Goal: Information Seeking & Learning: Learn about a topic

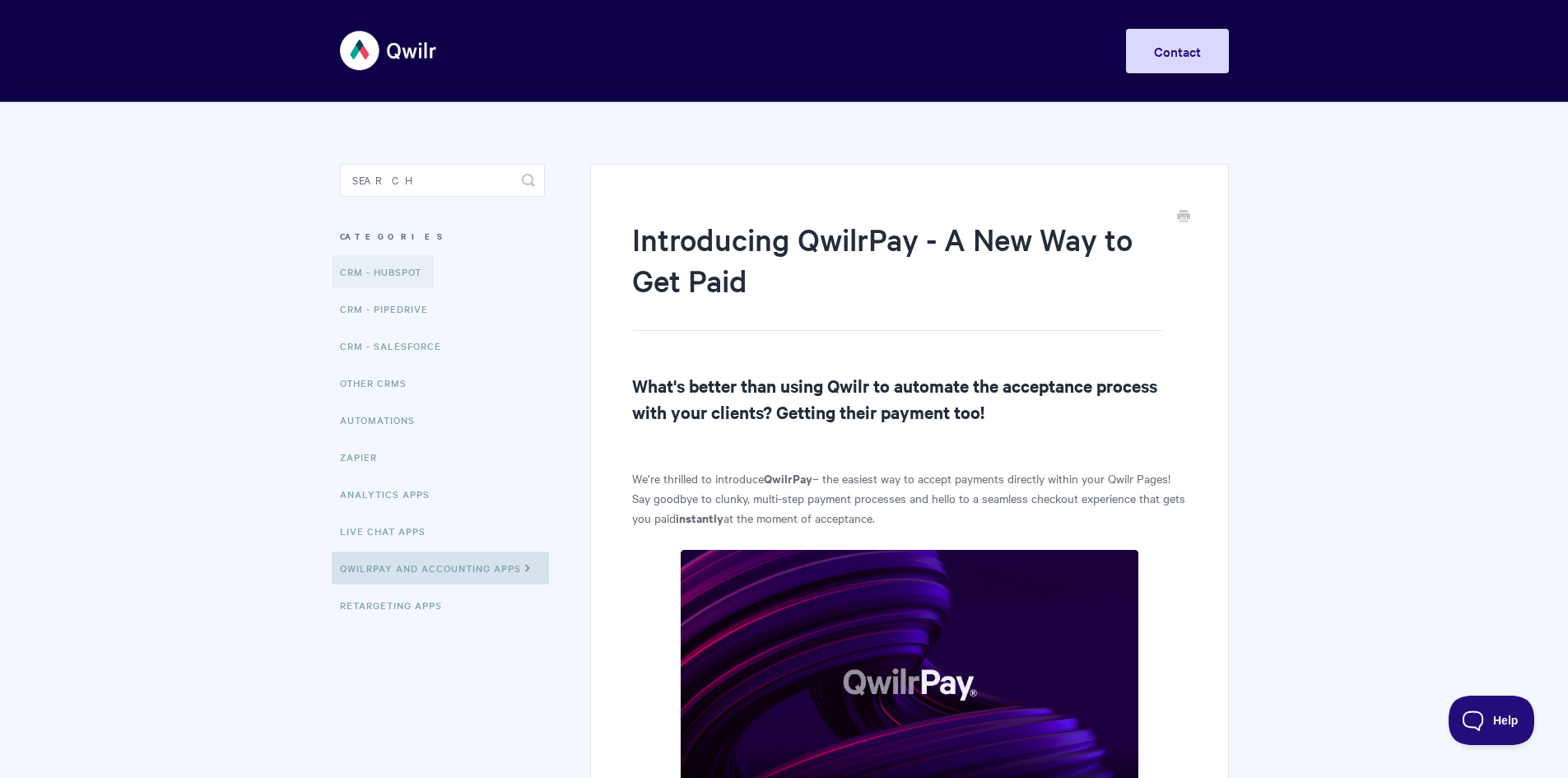
click at [402, 279] on link "CRM - HubSpot" at bounding box center [383, 271] width 102 height 33
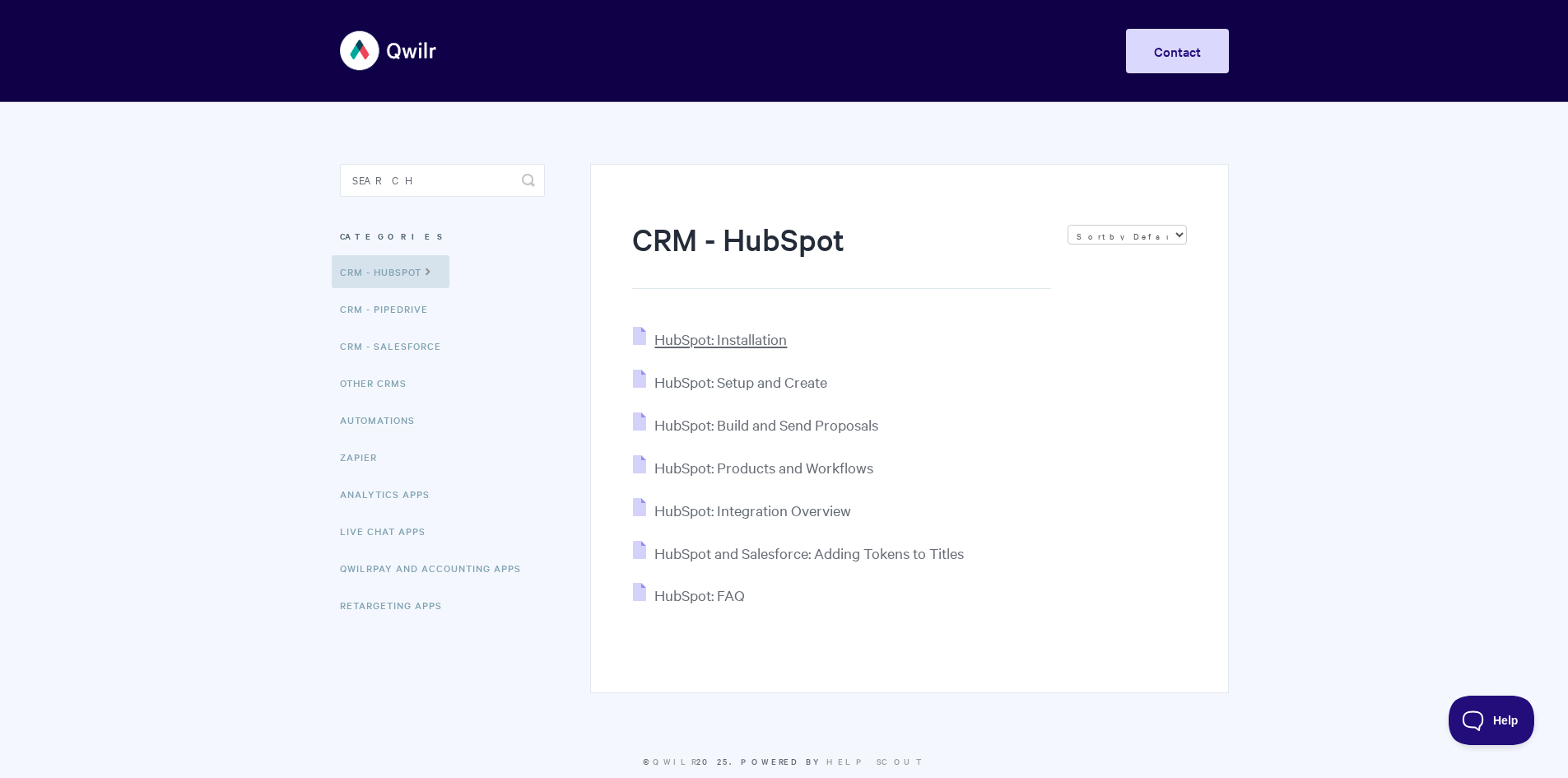
click at [732, 347] on span "HubSpot: Installation" at bounding box center [721, 338] width 133 height 19
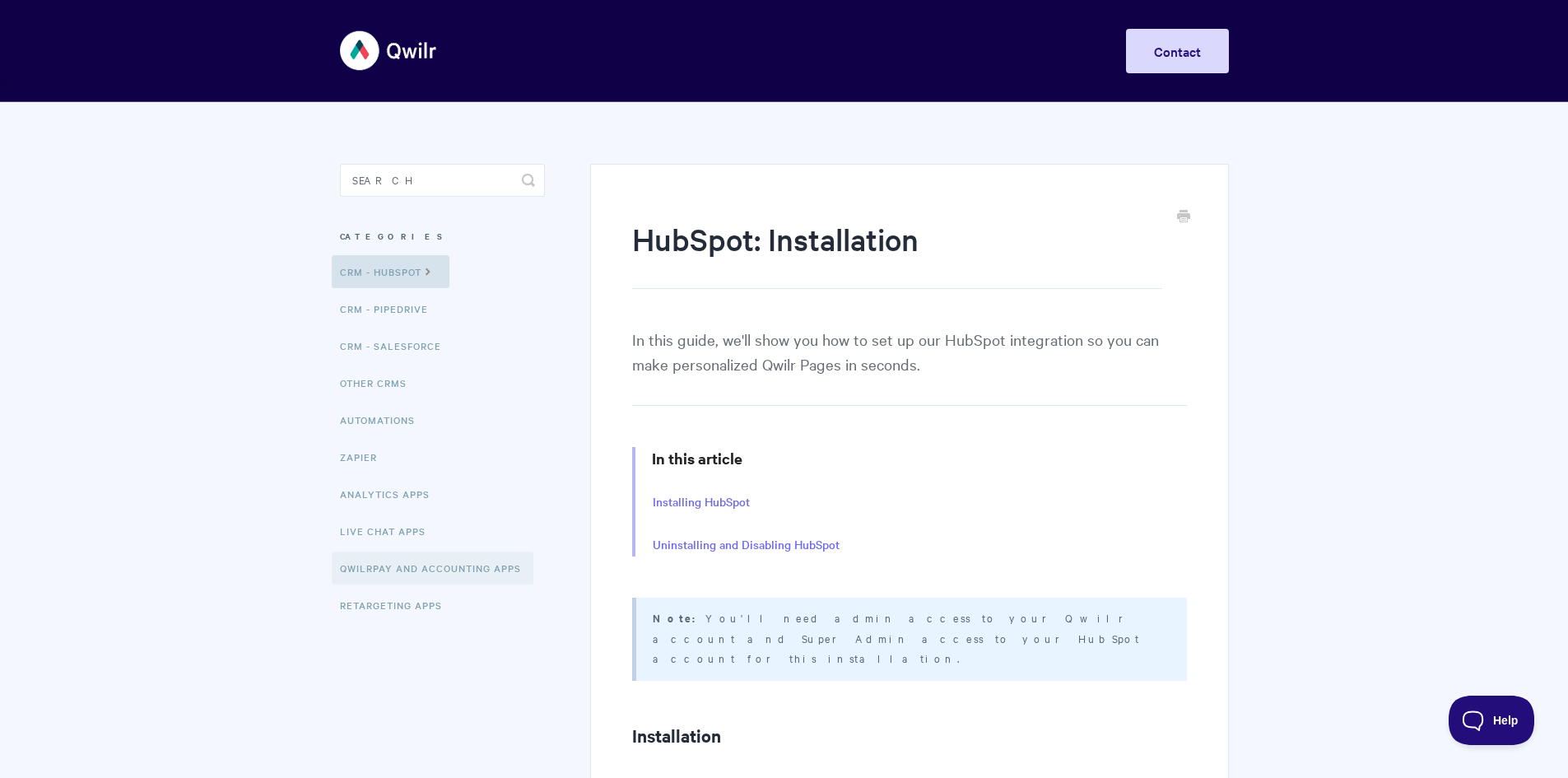
click at [410, 571] on link "QwilrPay and Accounting Apps" at bounding box center [432, 567] width 201 height 33
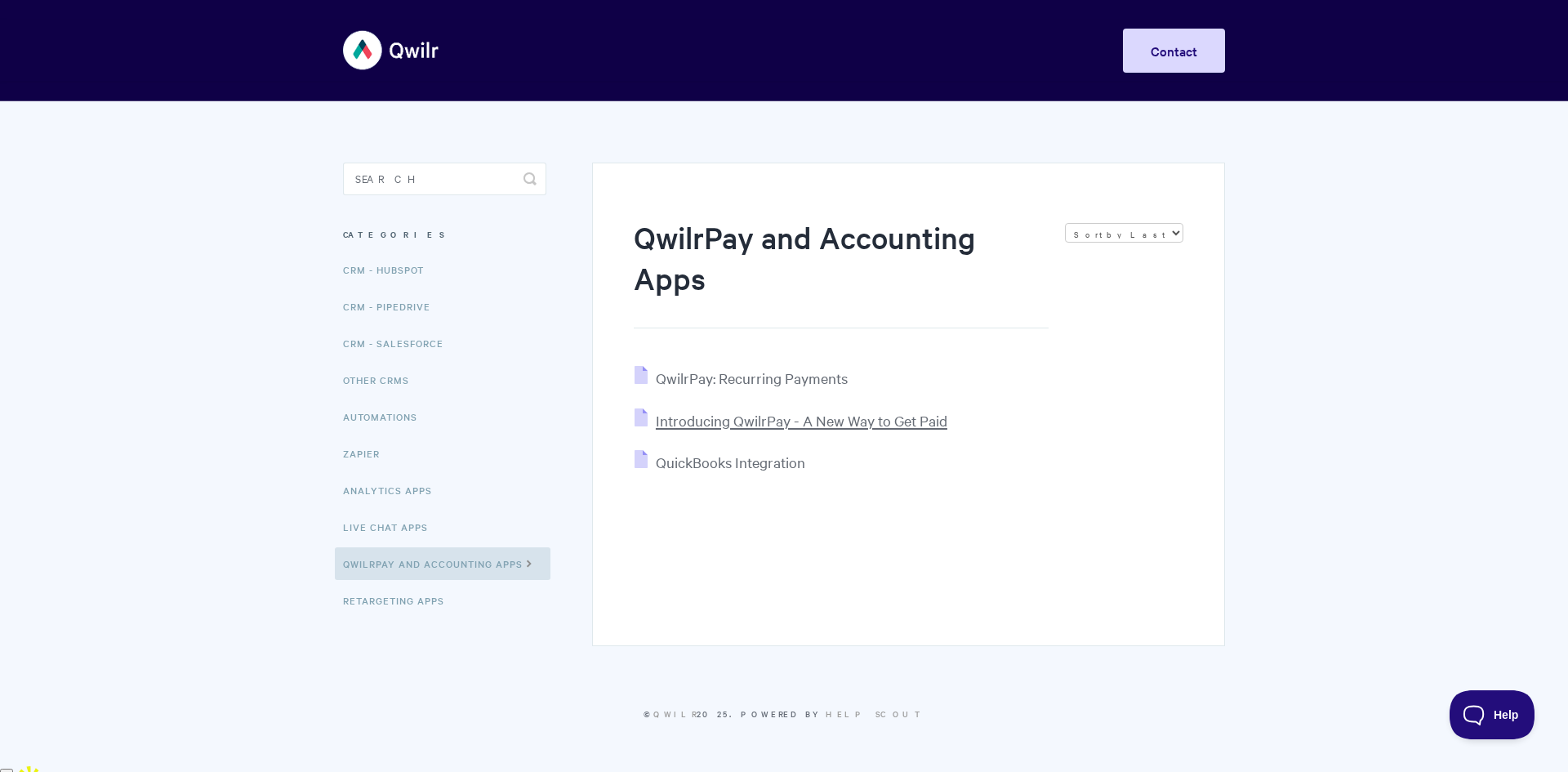
click at [788, 415] on span "Introducing QwilrPay - A New Way to Get Paid" at bounding box center [802, 420] width 291 height 19
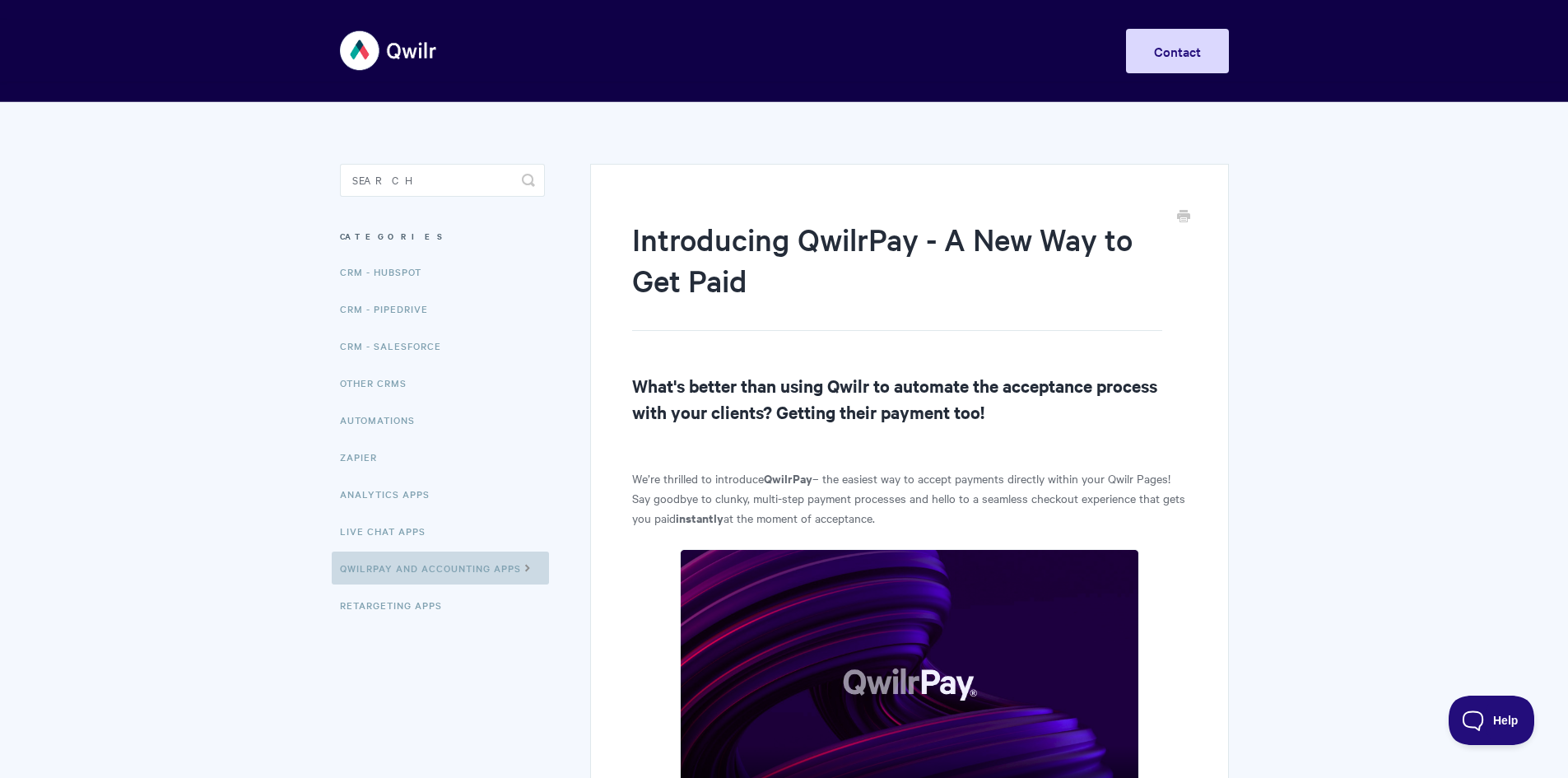
click at [443, 560] on link "QwilrPay and Accounting Apps" at bounding box center [440, 567] width 217 height 33
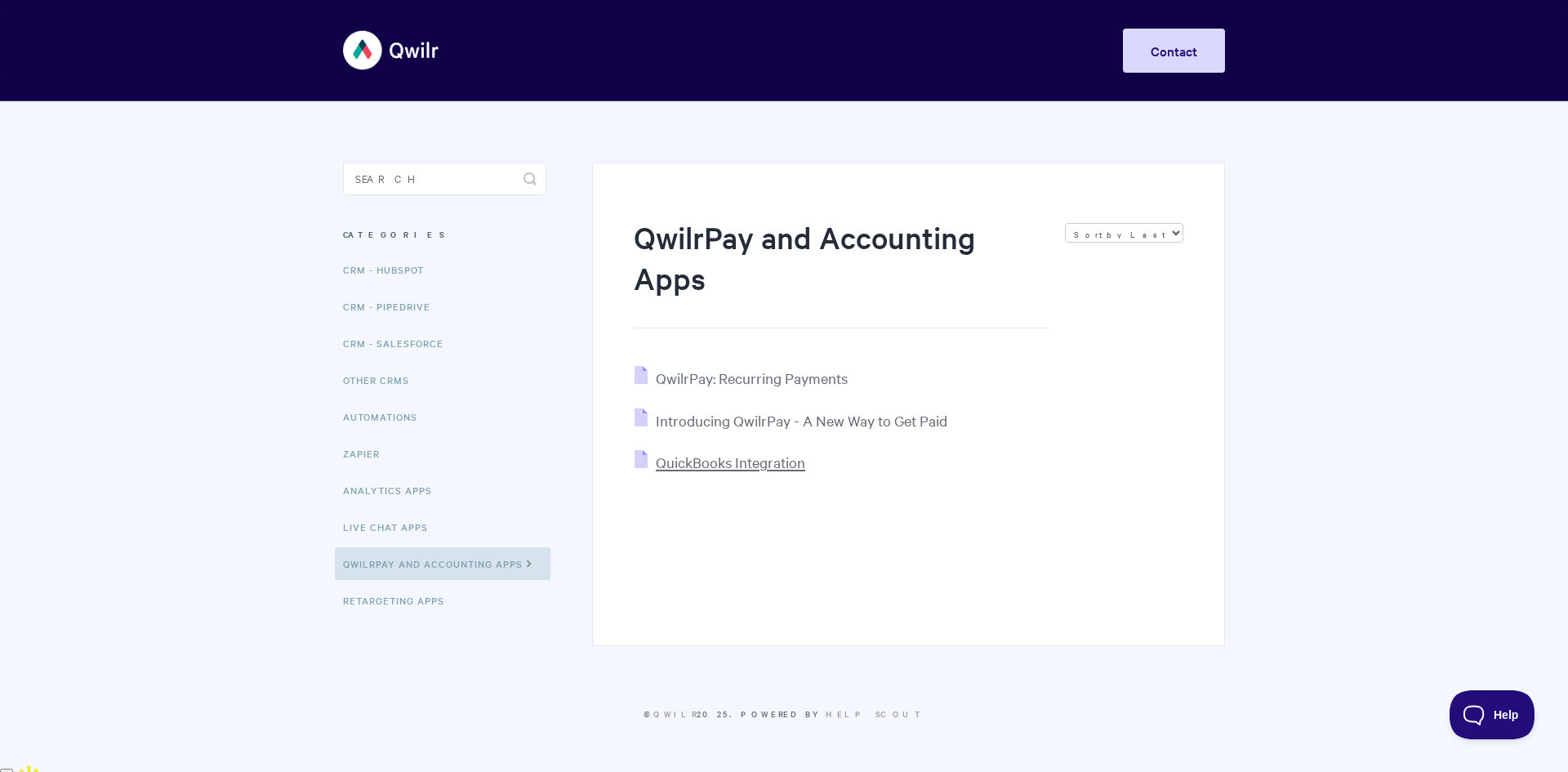
click at [713, 465] on span "QuickBooks Integration" at bounding box center [731, 461] width 150 height 19
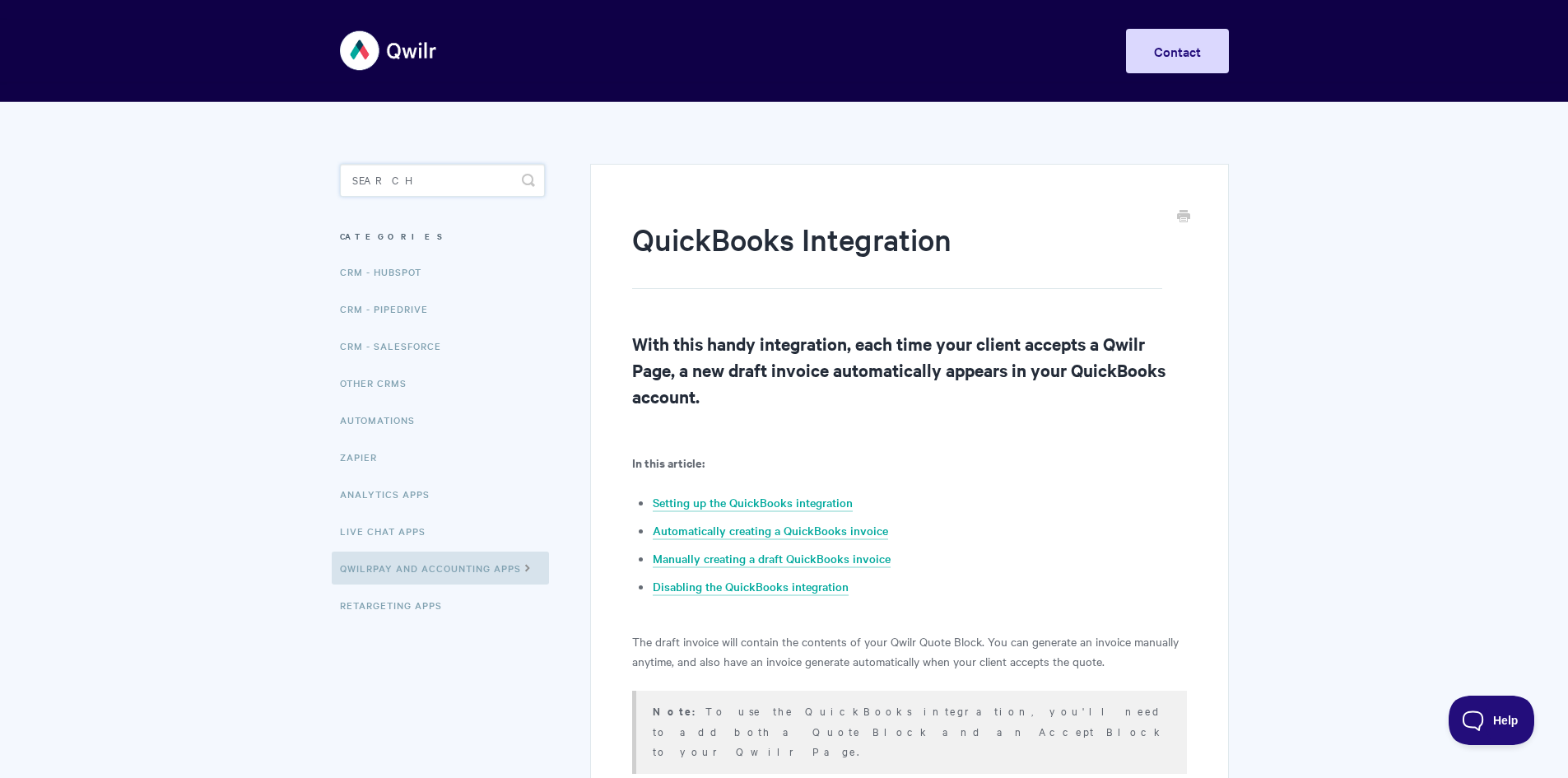
click at [435, 182] on input "Search" at bounding box center [442, 180] width 205 height 33
type input "zero"
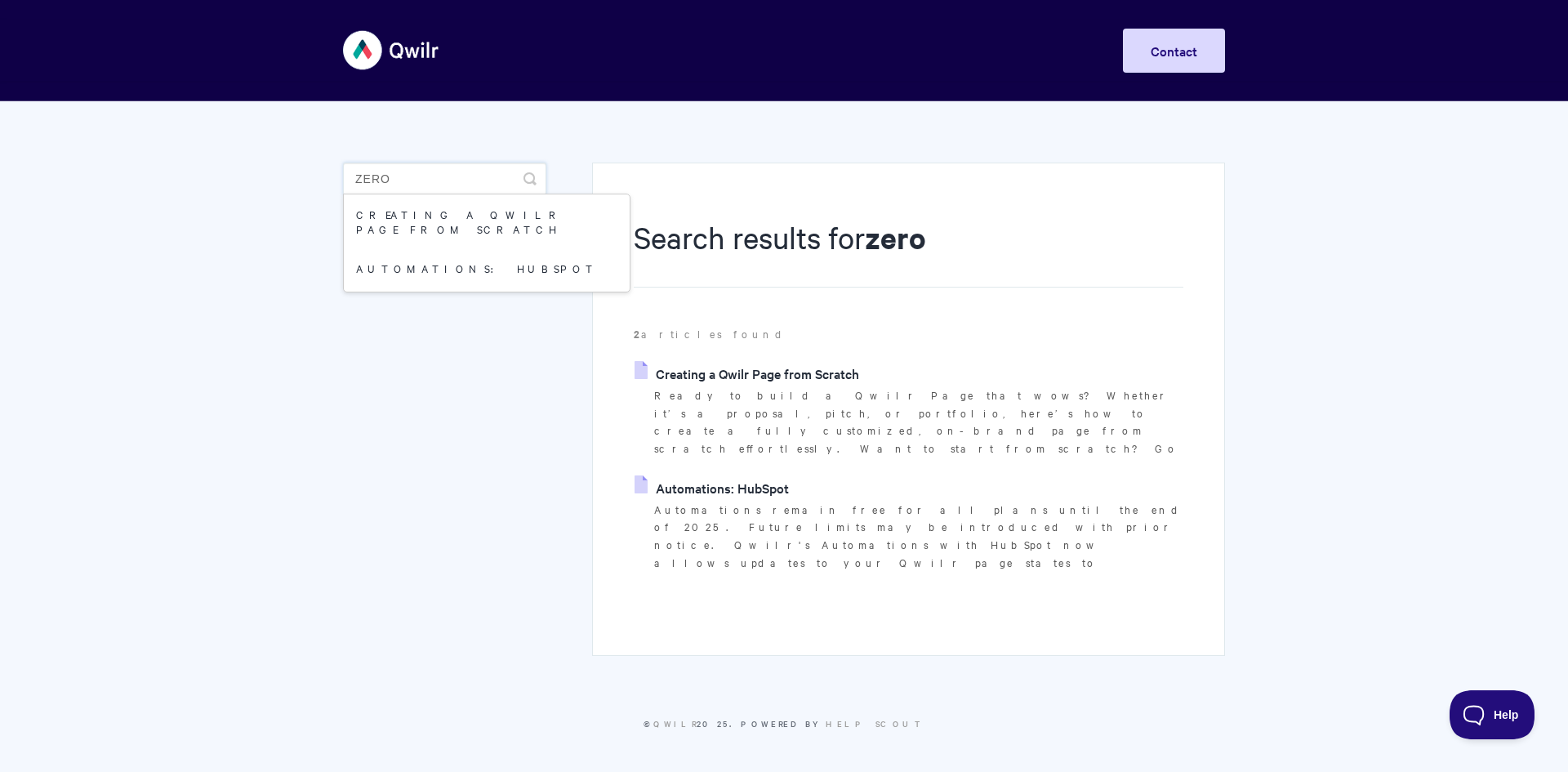
drag, startPoint x: 0, startPoint y: 0, endPoint x: 349, endPoint y: 181, distance: 393.1
click at [349, 181] on input "zero" at bounding box center [445, 178] width 203 height 32
type input "xero"
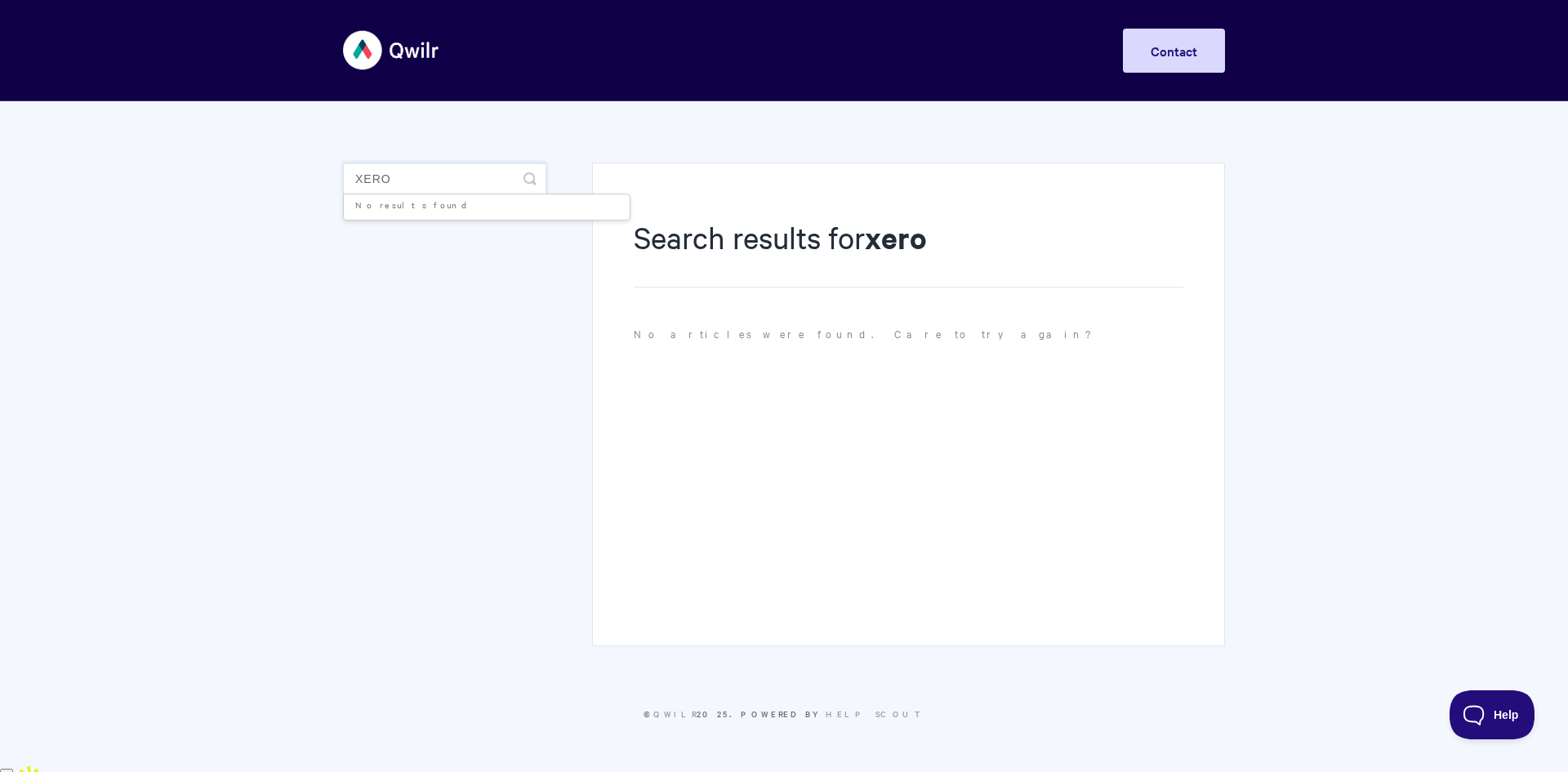
drag, startPoint x: 441, startPoint y: 182, endPoint x: 352, endPoint y: 182, distance: 89.0
click at [352, 182] on input "xero" at bounding box center [445, 178] width 203 height 32
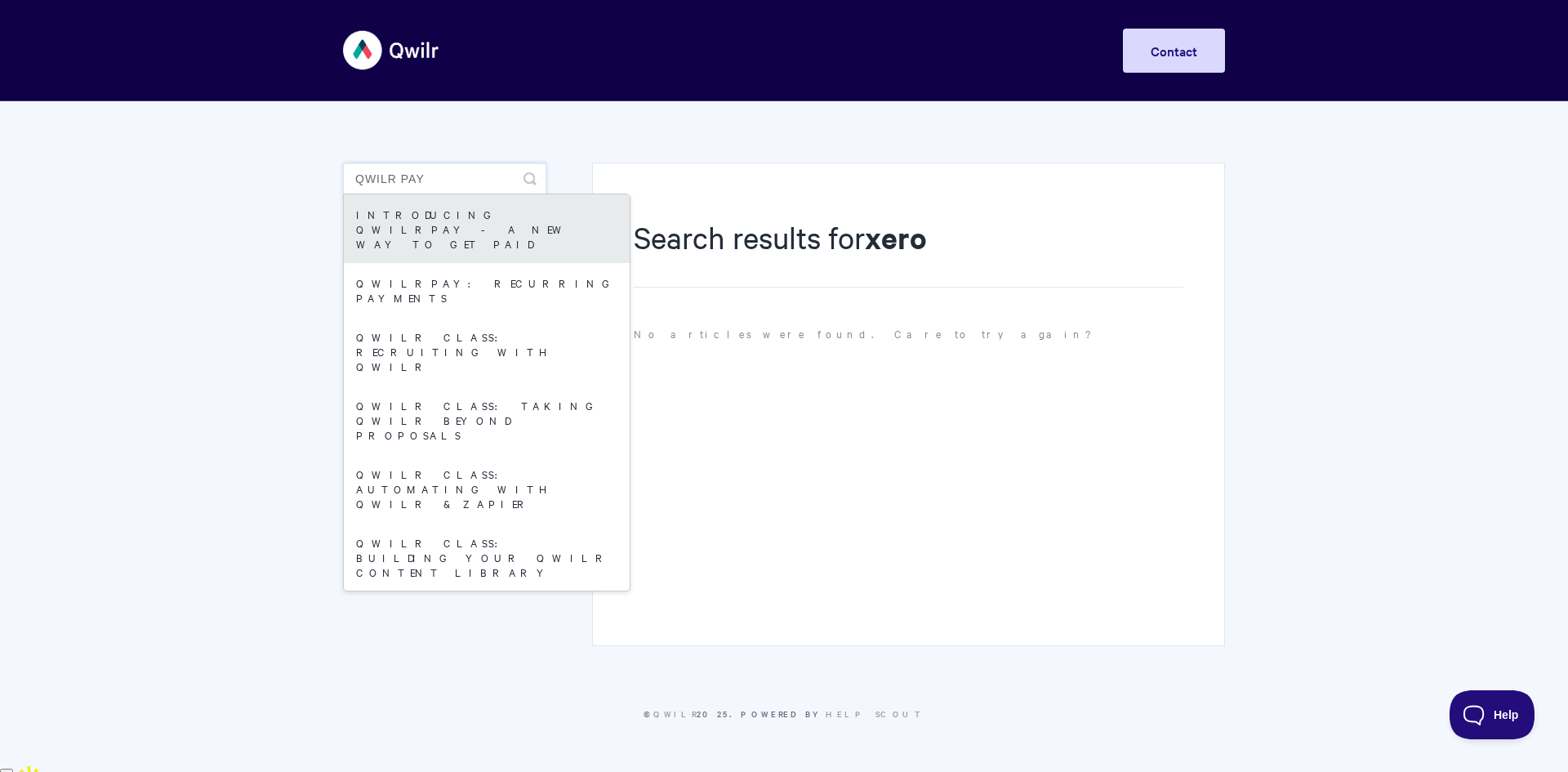
type input "qwilr pay"
click at [481, 217] on link "Introducing QwilrPay - A New Way to Get Paid" at bounding box center [486, 228] width 286 height 68
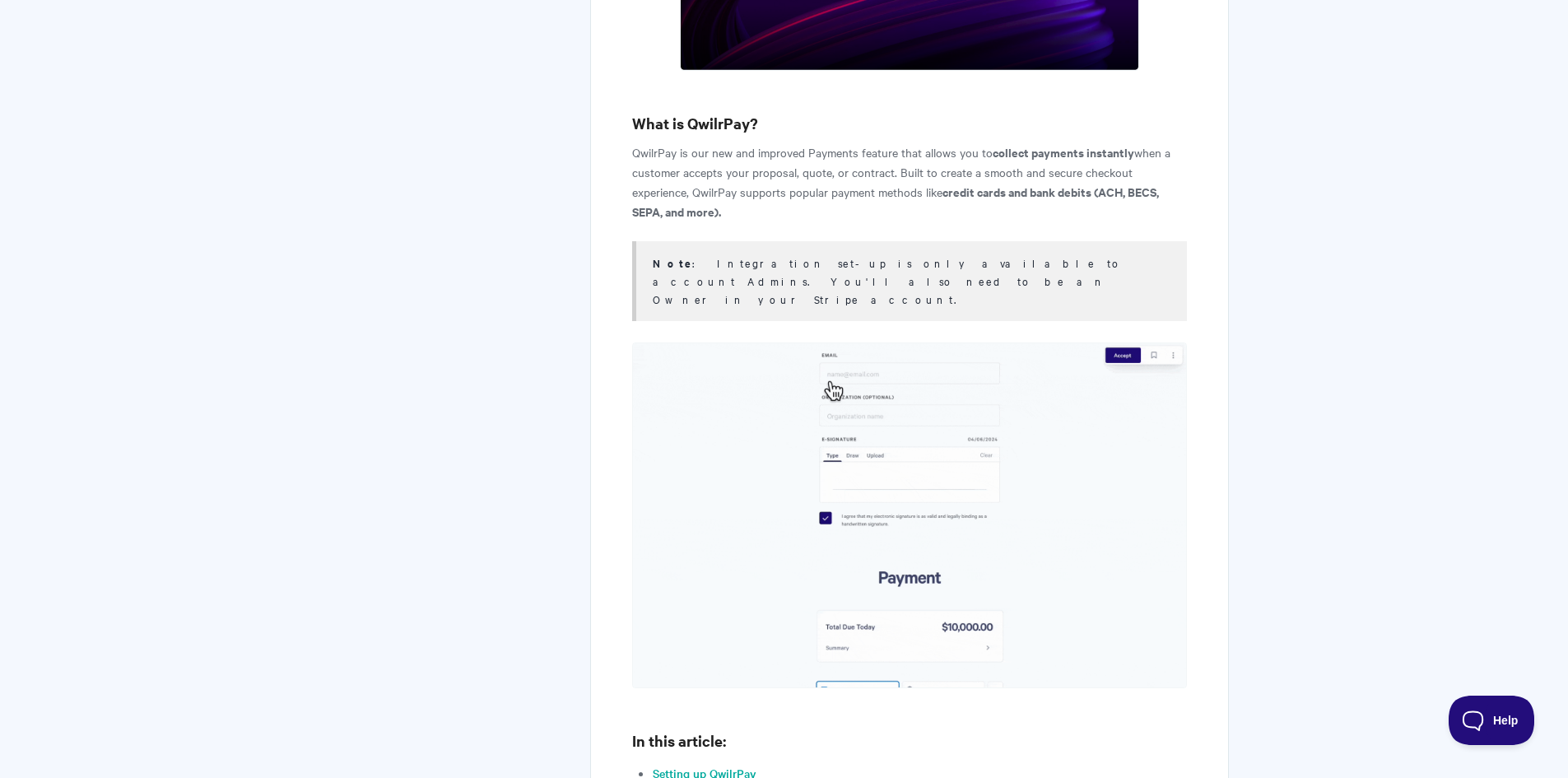
scroll to position [1235, 0]
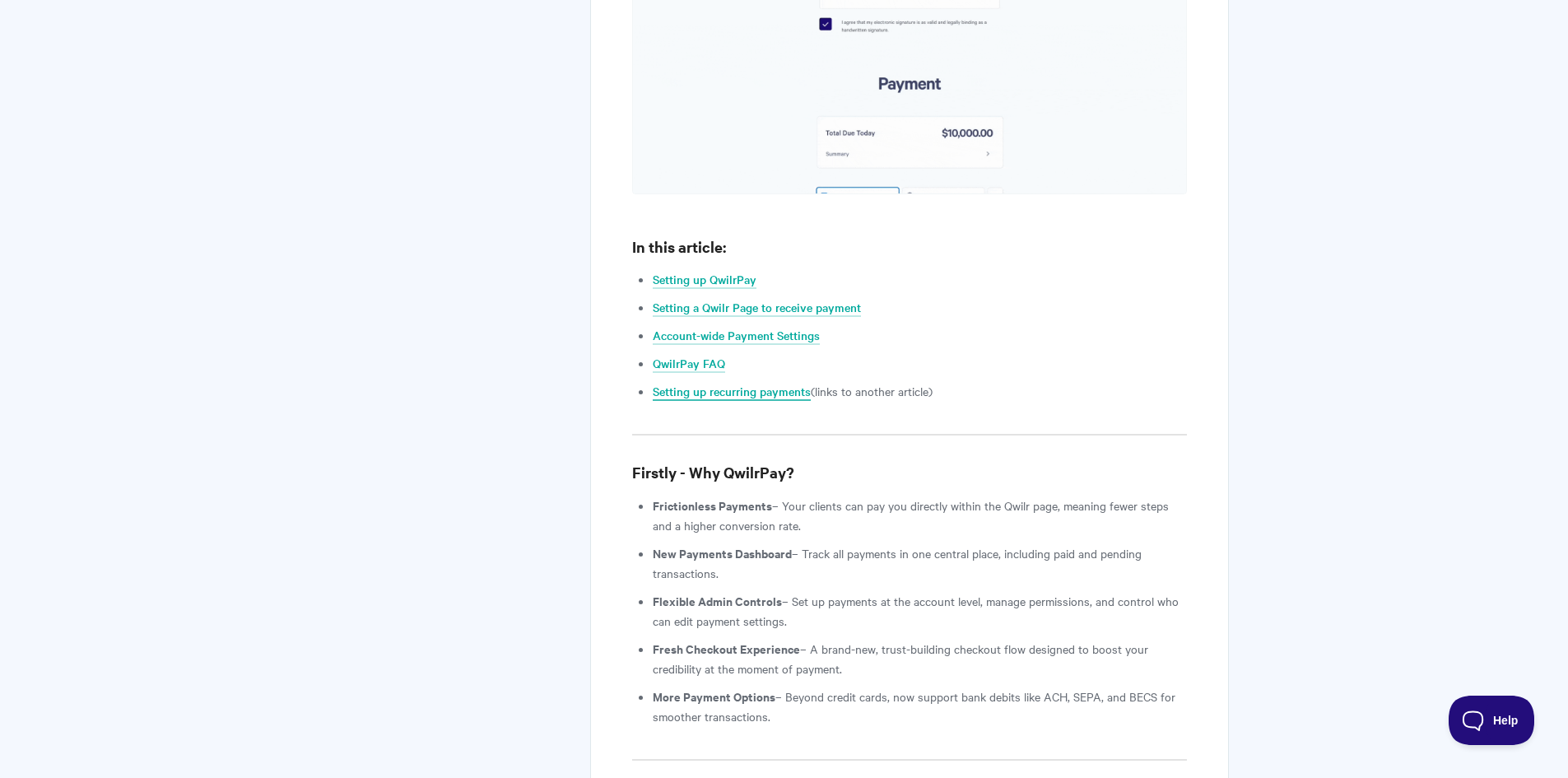
click at [704, 383] on link "Setting up recurring payments" at bounding box center [732, 392] width 158 height 18
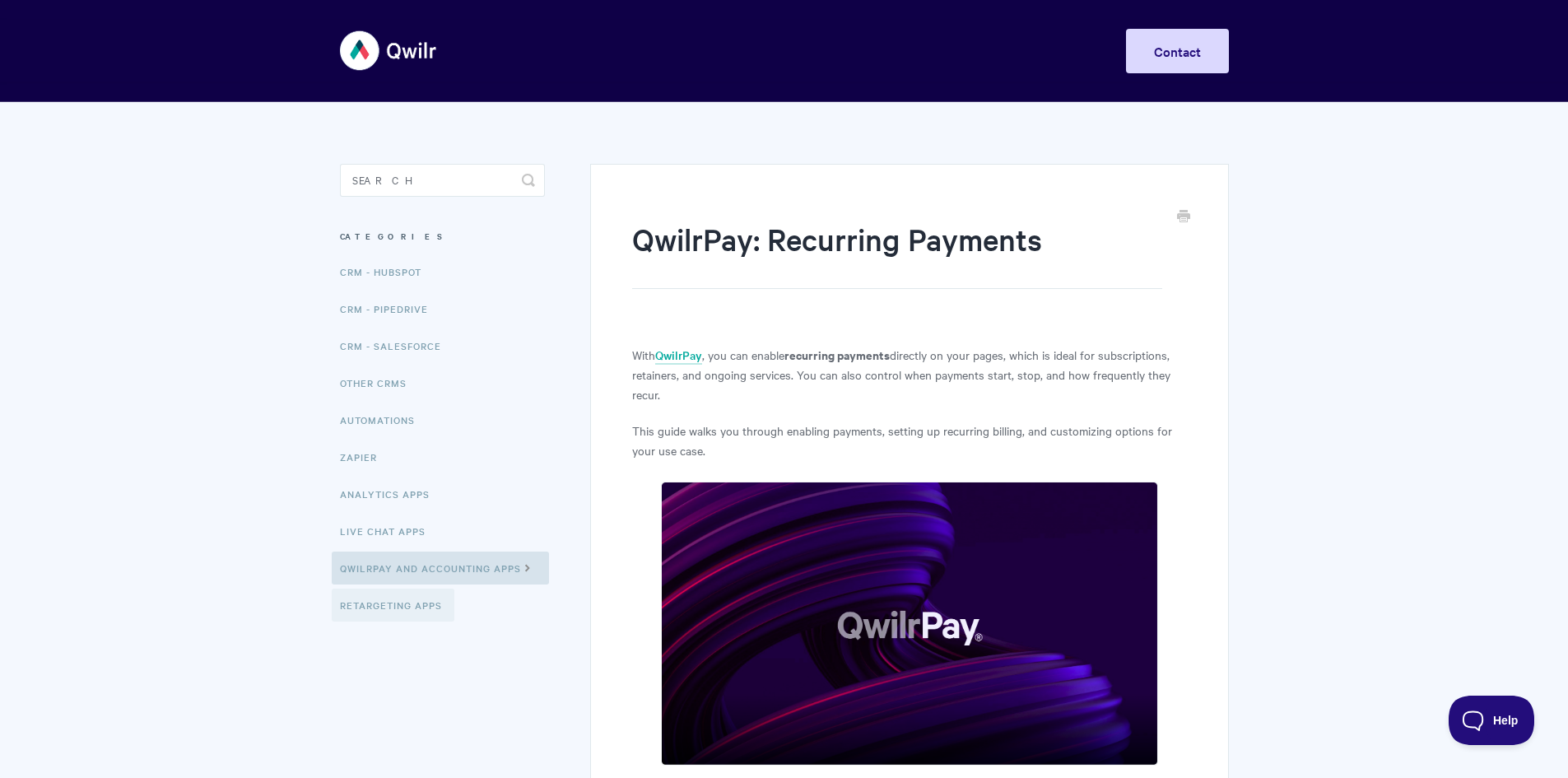
click at [419, 614] on link "Retargeting Apps" at bounding box center [393, 604] width 122 height 33
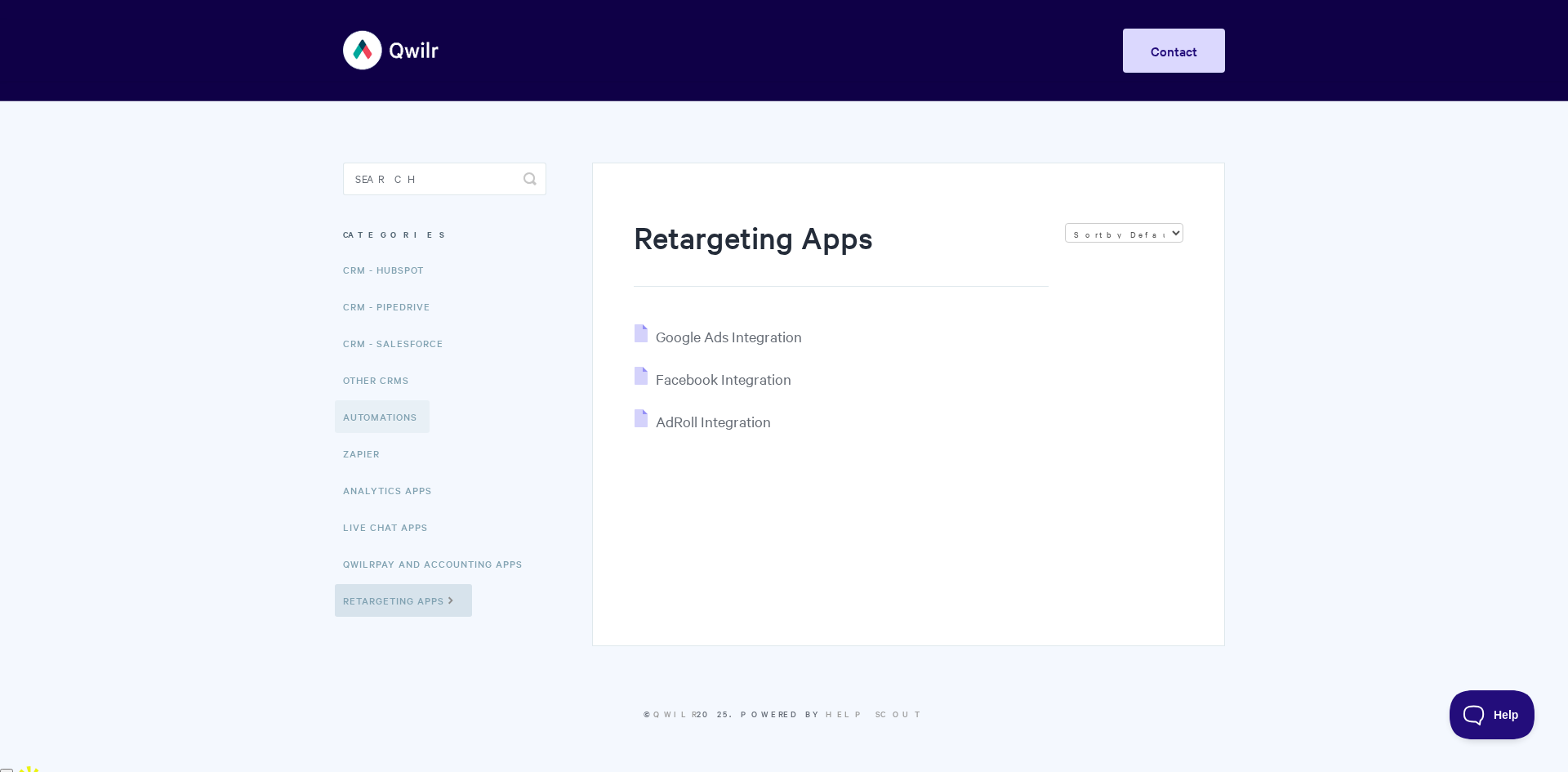
click at [366, 413] on link "Automations" at bounding box center [382, 416] width 95 height 32
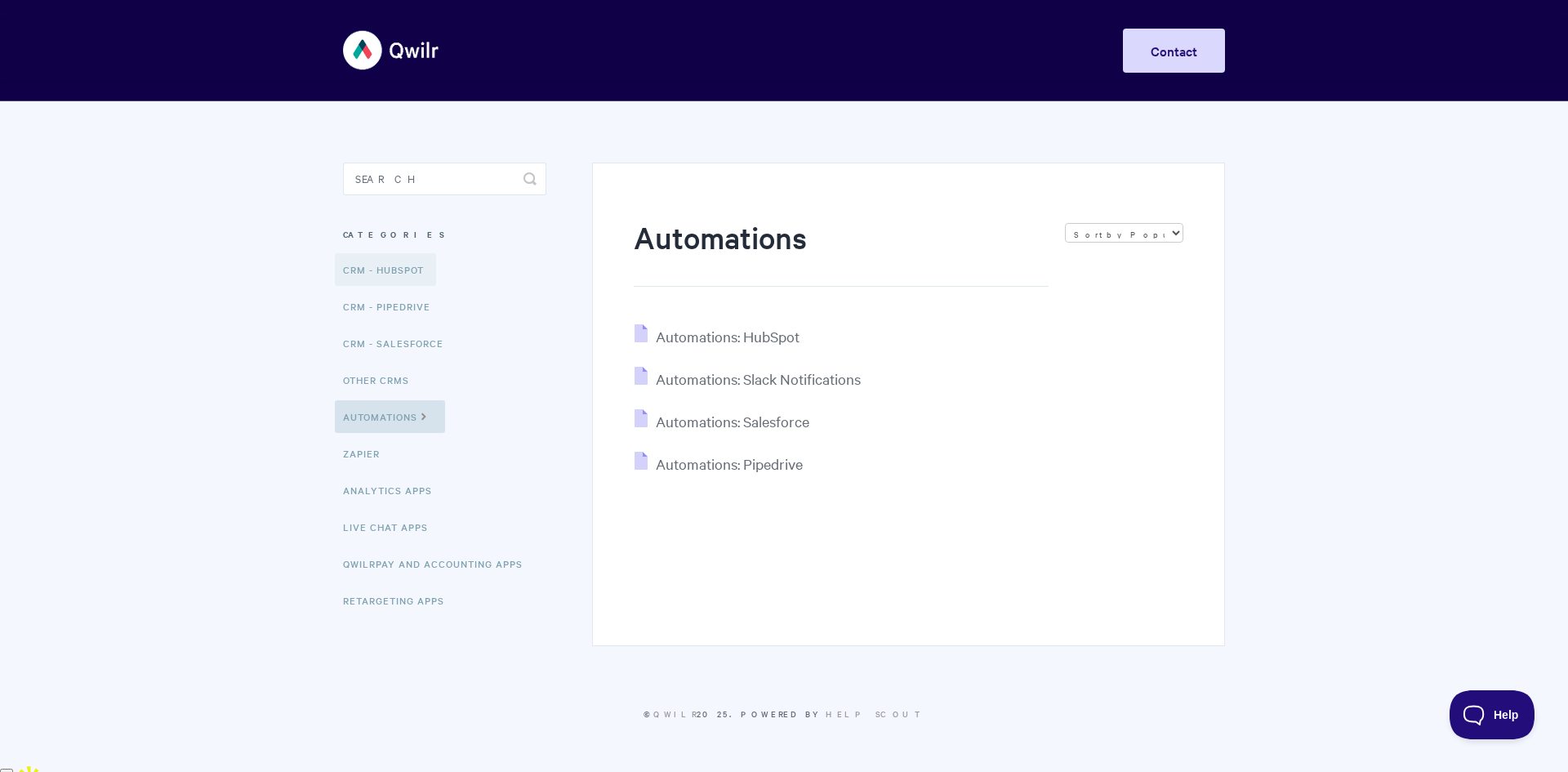
click at [388, 271] on link "CRM - HubSpot" at bounding box center [386, 269] width 102 height 32
